Goal: Task Accomplishment & Management: Manage account settings

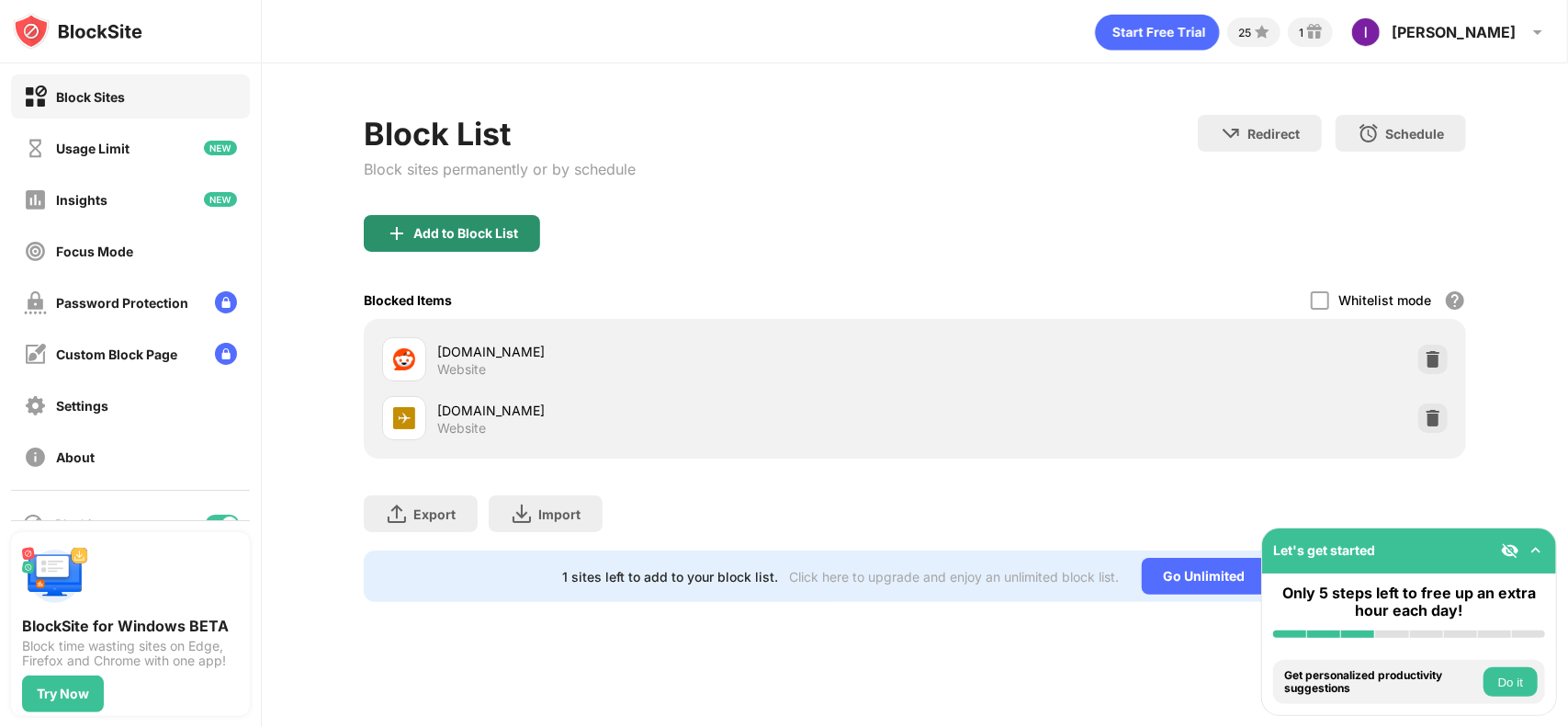
click at [467, 226] on div "Add to Block List" at bounding box center [465, 233] width 104 height 14
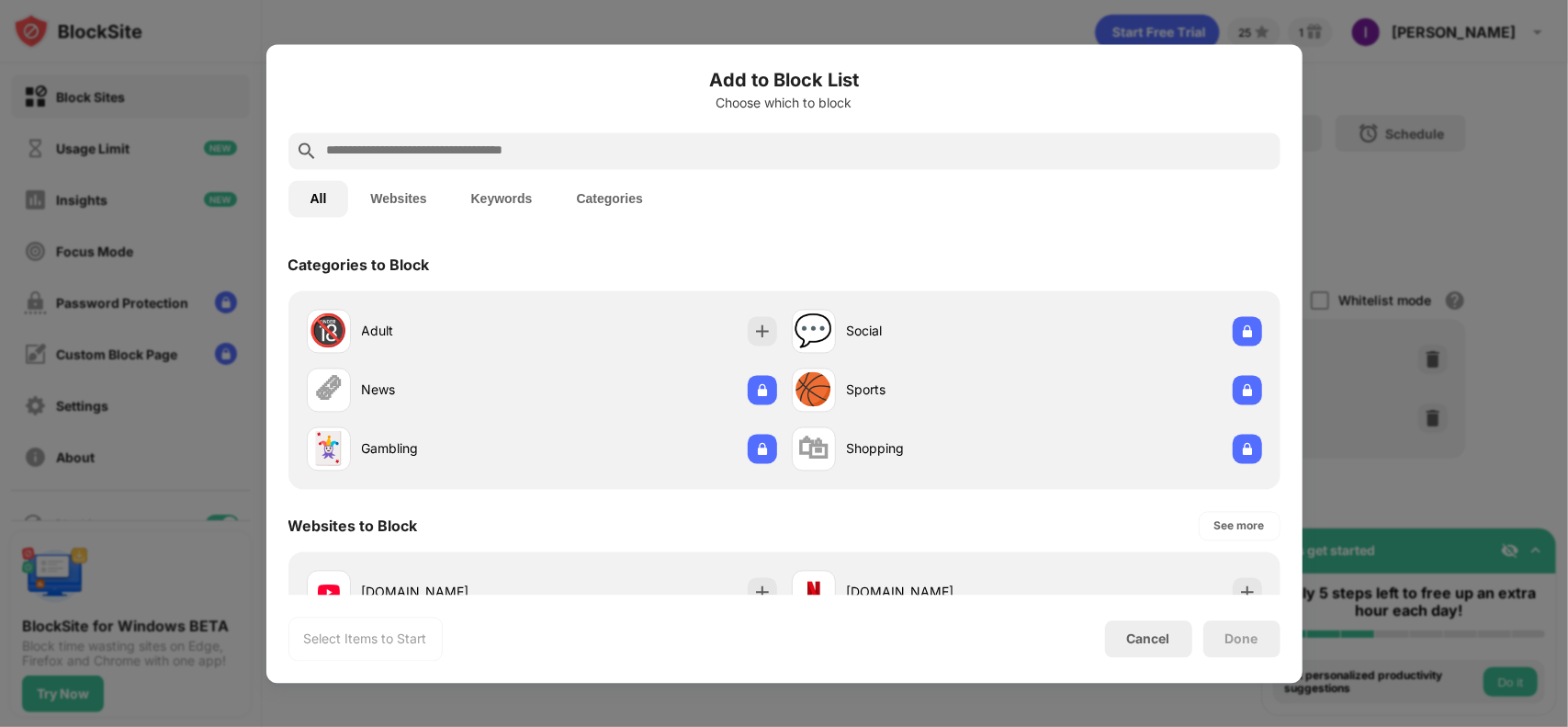
click at [557, 133] on div at bounding box center [784, 150] width 992 height 37
click at [570, 154] on input "text" at bounding box center [799, 150] width 948 height 22
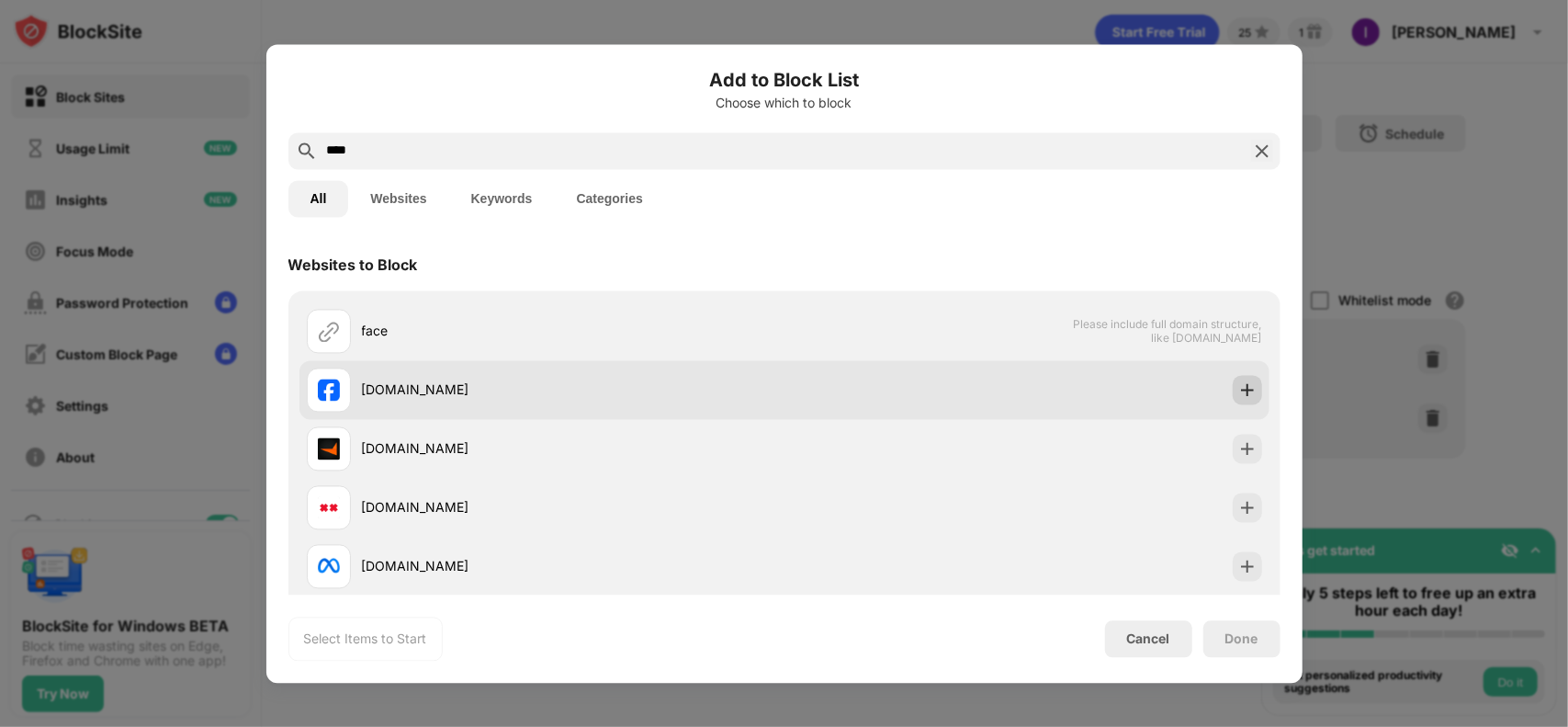
type input "****"
click at [1238, 396] on img at bounding box center [1247, 389] width 18 height 18
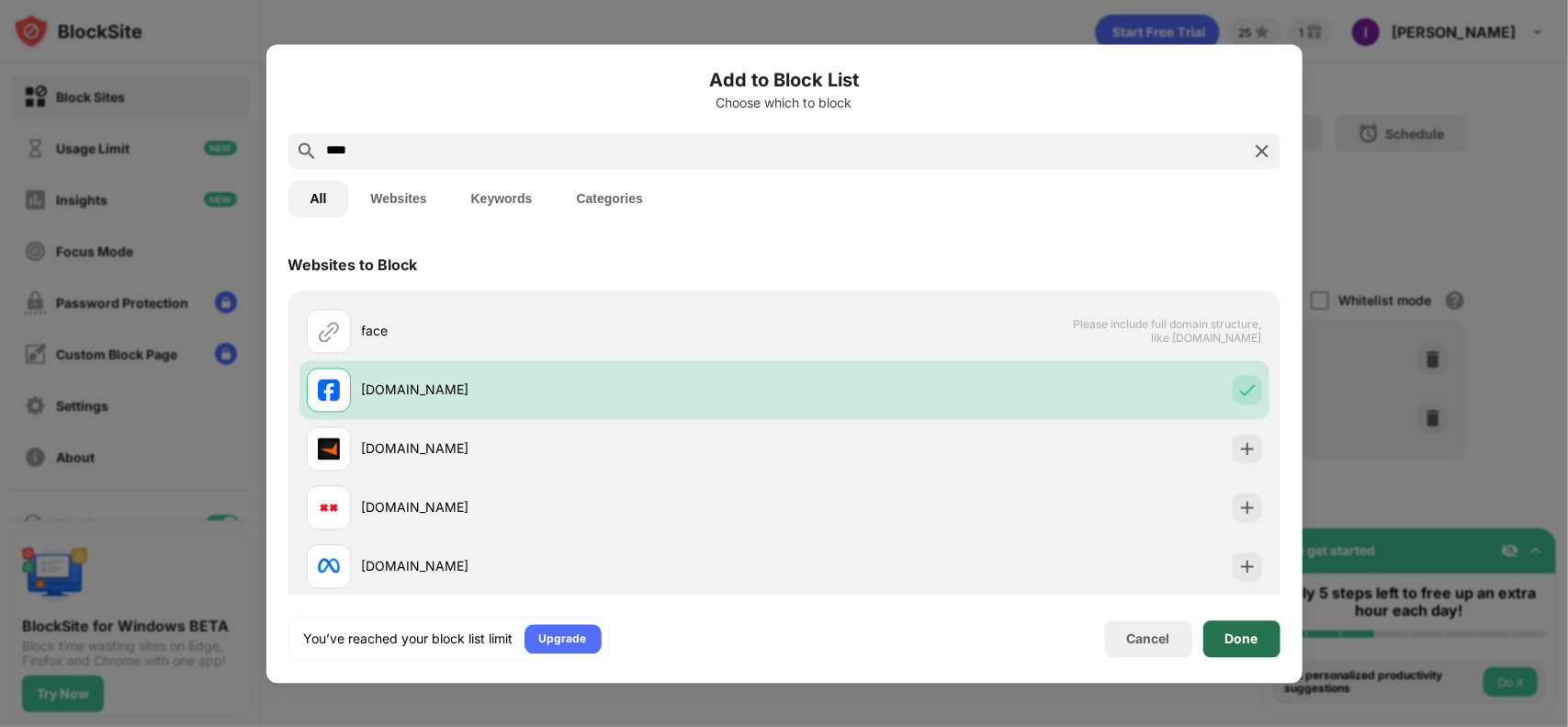
click at [1268, 642] on div "Done" at bounding box center [1241, 639] width 77 height 37
